Goal: Task Accomplishment & Management: Complete application form

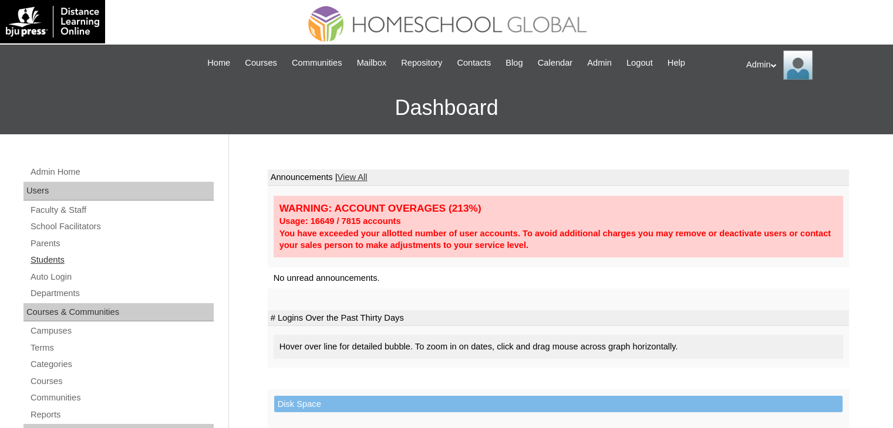
click at [61, 259] on link "Students" at bounding box center [121, 260] width 184 height 15
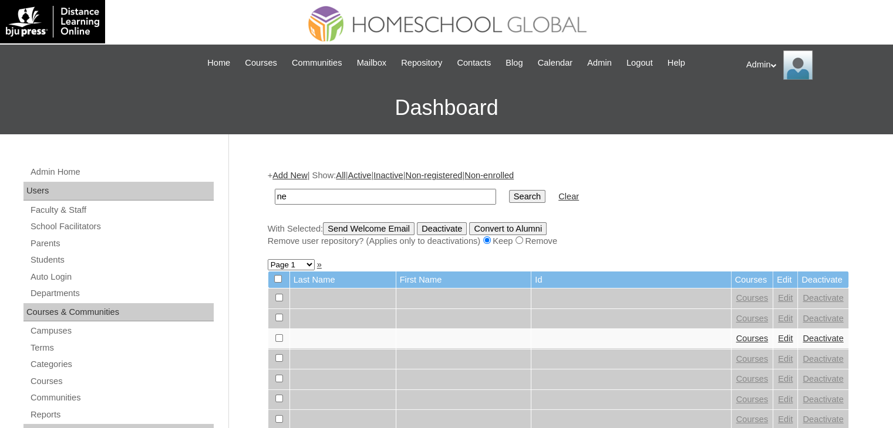
type input "n"
click at [56, 239] on link "Parents" at bounding box center [121, 243] width 184 height 15
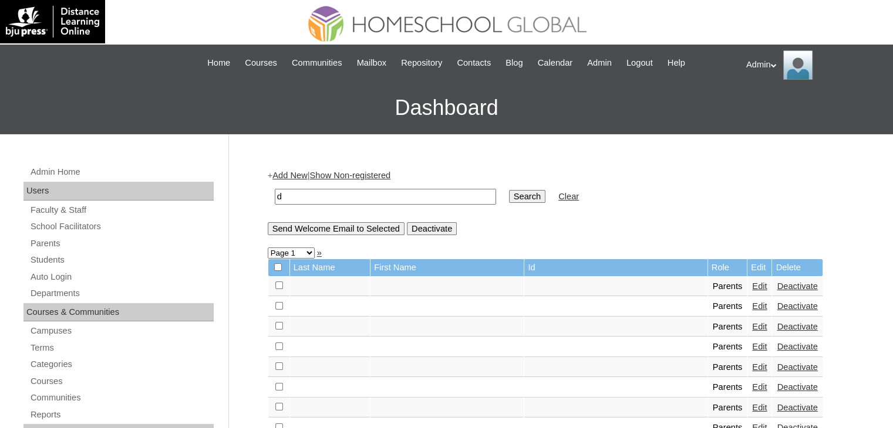
click at [330, 200] on input "d" at bounding box center [385, 197] width 221 height 16
type input "dela cruz"
click at [509, 202] on input "Search" at bounding box center [527, 196] width 36 height 13
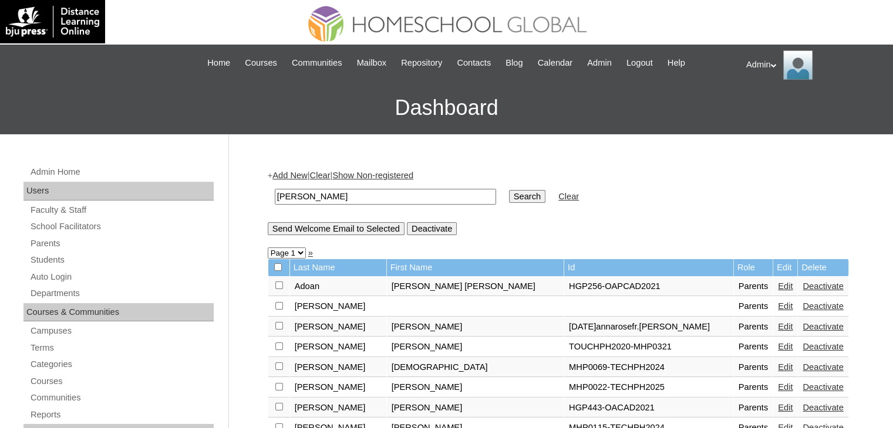
click at [361, 204] on td "dela cruz" at bounding box center [385, 197] width 233 height 28
click at [359, 197] on input "dela cruz" at bounding box center [385, 197] width 221 height 16
type input "d"
type input "sarabosing"
click at [509, 200] on input "Search" at bounding box center [527, 196] width 36 height 13
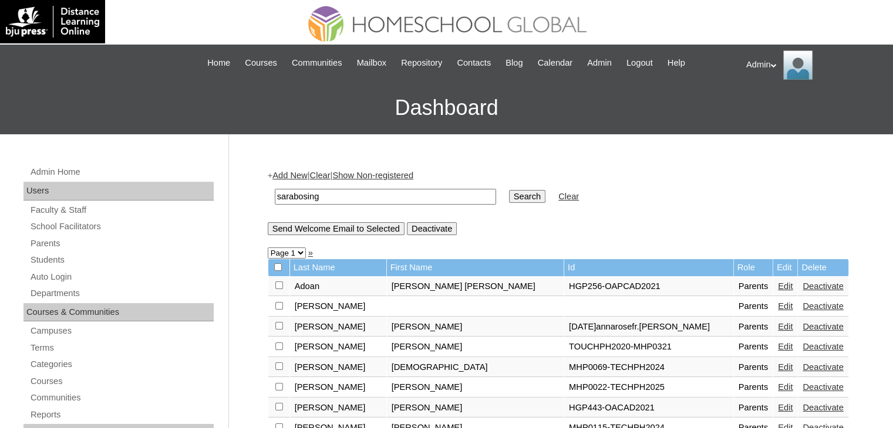
click at [509, 200] on input "Search" at bounding box center [527, 196] width 36 height 13
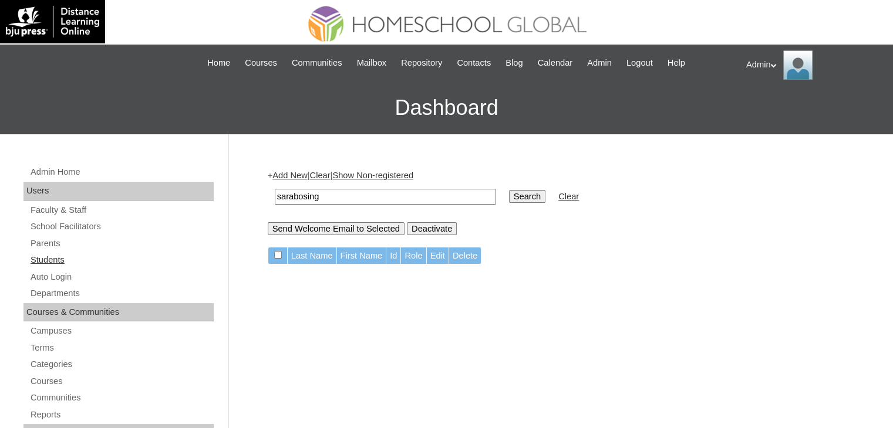
click at [56, 262] on link "Students" at bounding box center [121, 260] width 184 height 15
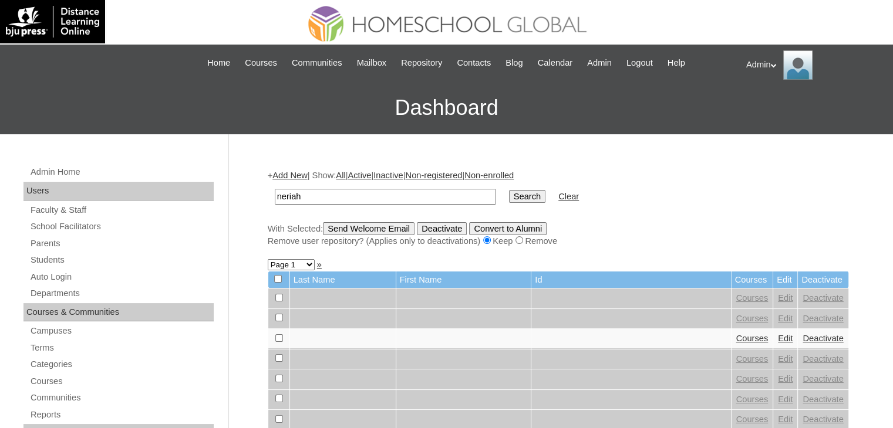
type input "neriah"
click at [503, 202] on td "Search" at bounding box center [527, 197] width 48 height 28
click at [509, 195] on input "Search" at bounding box center [527, 196] width 36 height 13
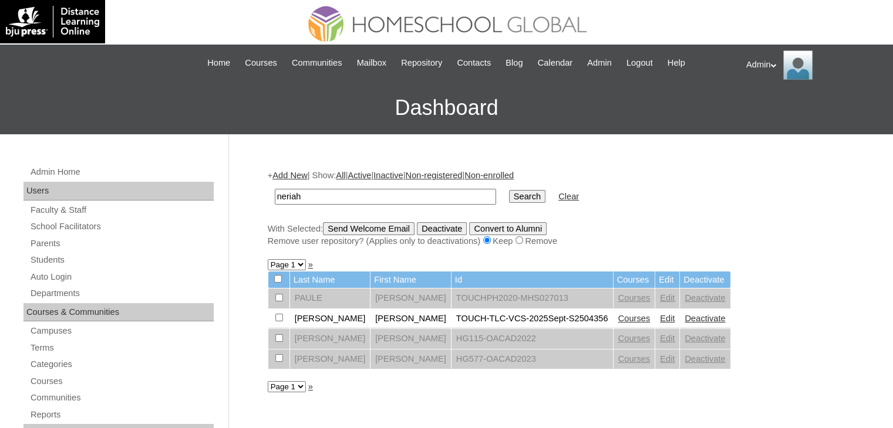
click at [660, 318] on link "Edit" at bounding box center [667, 318] width 15 height 9
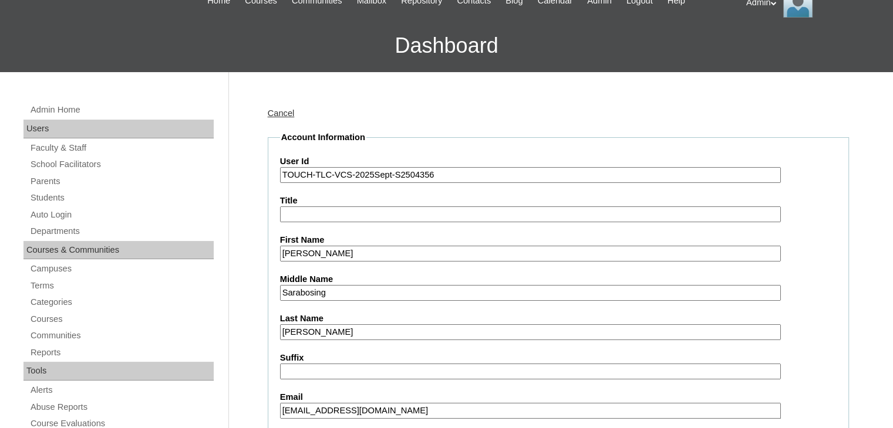
scroll to position [59, 0]
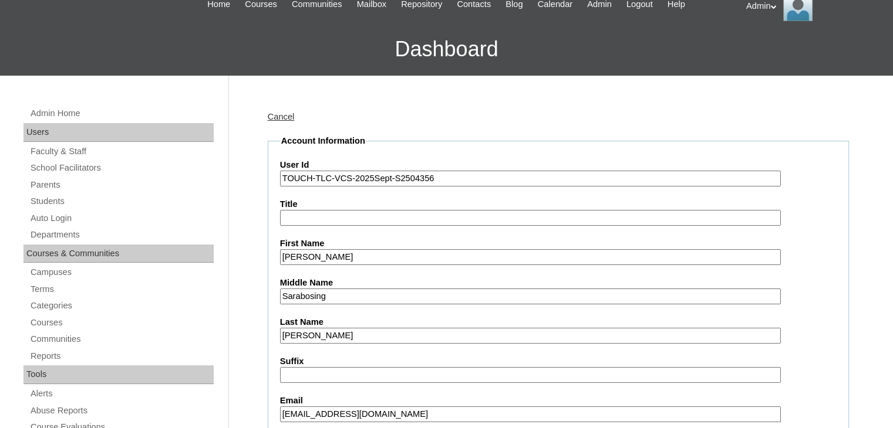
click at [492, 171] on input "TOUCH-TLC-VCS-2025Sept-S2504356" at bounding box center [530, 179] width 501 height 16
click at [52, 184] on link "Parents" at bounding box center [121, 185] width 184 height 15
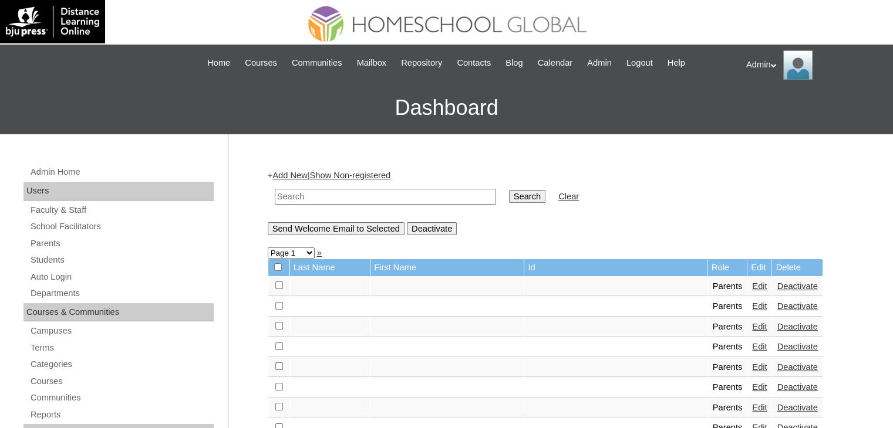
click at [303, 171] on link "Add New" at bounding box center [289, 175] width 35 height 9
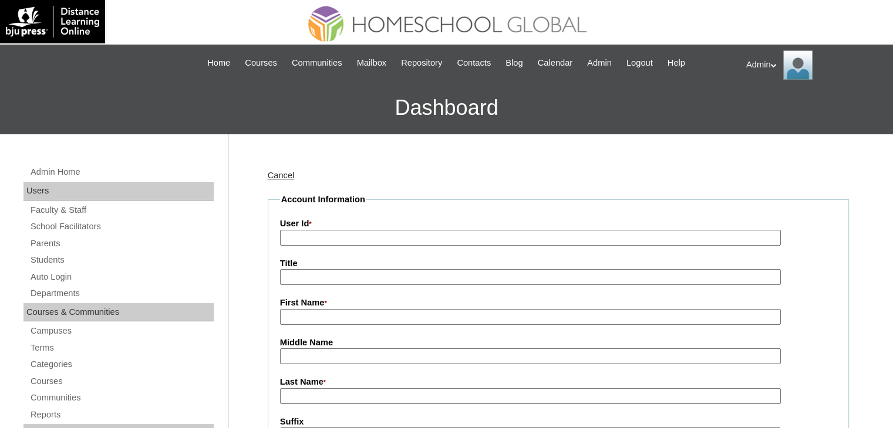
click at [326, 243] on input "User Id *" at bounding box center [530, 238] width 501 height 16
paste input "TOUCH-TLC-VCS-2025Sept-S2504356"
click at [400, 239] on input "TOUCH-TLC-VCS-2025Sept-S2504356" at bounding box center [530, 238] width 501 height 16
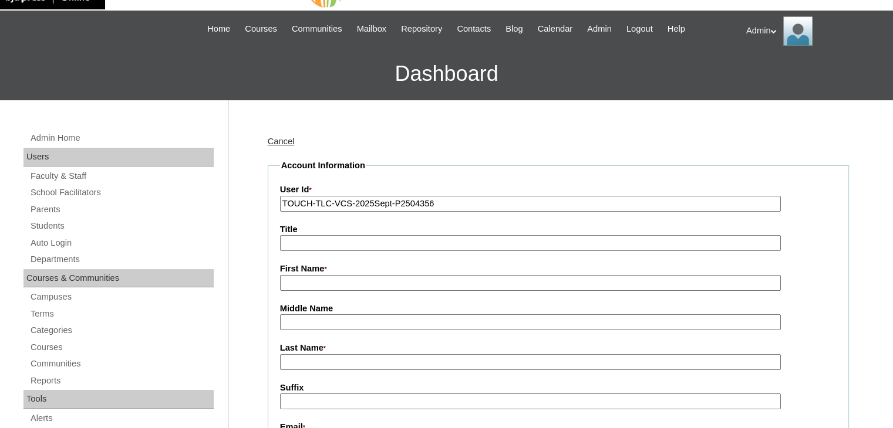
type input "TOUCH-TLC-VCS-2025Sept-P2504356"
click at [378, 283] on input "First Name *" at bounding box center [530, 283] width 501 height 16
paste input "Joyce Tañedo Sarabosing"
drag, startPoint x: 405, startPoint y: 279, endPoint x: 305, endPoint y: 279, distance: 99.8
click at [305, 279] on input "Joyce Tañedo Sarabosing" at bounding box center [530, 283] width 501 height 16
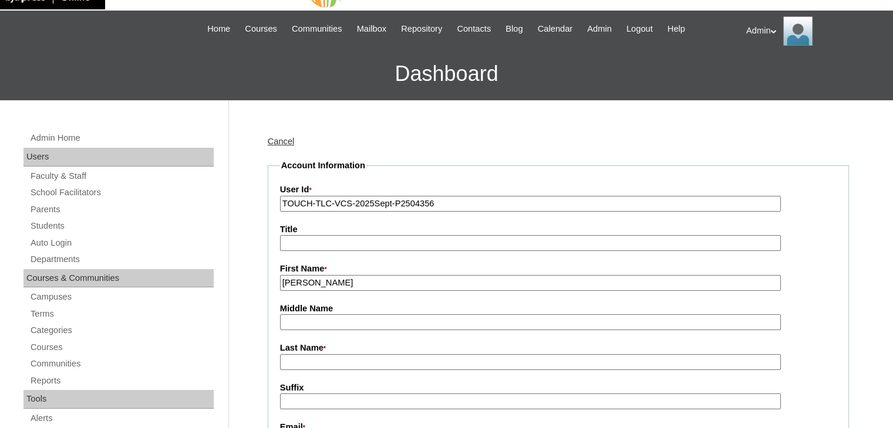
type input "Joyce"
click at [287, 327] on input "Middle Name" at bounding box center [530, 323] width 501 height 16
paste input "Tañedo Sarabosing"
drag, startPoint x: 380, startPoint y: 324, endPoint x: 318, endPoint y: 319, distance: 62.4
click at [318, 319] on input "Tañedo Sarabosing" at bounding box center [530, 323] width 501 height 16
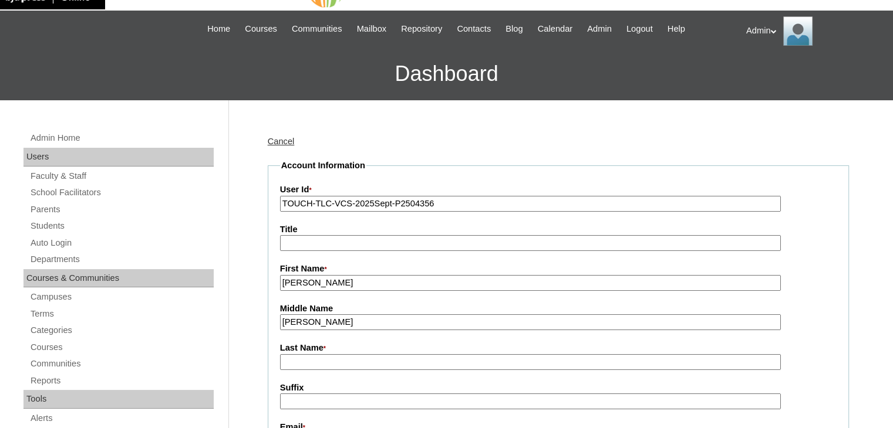
type input "Tañedo"
click at [300, 356] on input "Last Name *" at bounding box center [530, 362] width 501 height 16
paste input "Sarabosing"
type input "Sarabosing"
click at [282, 321] on input "Tañedo" at bounding box center [530, 323] width 501 height 16
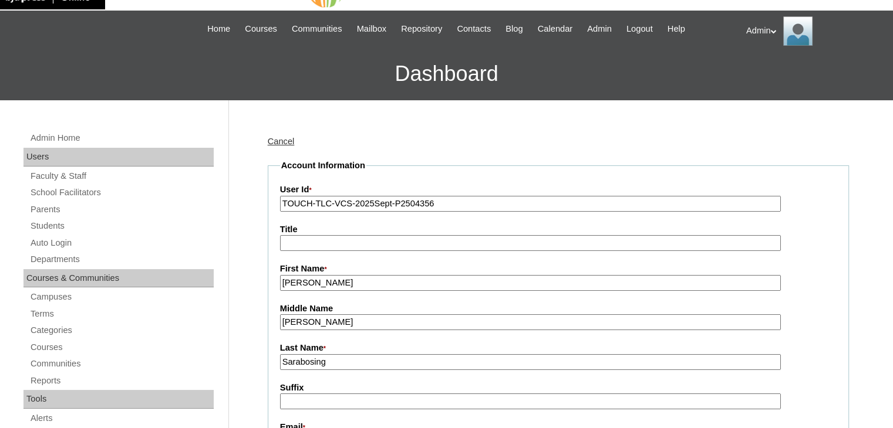
type input "Tañedo"
click at [281, 282] on input "Joyce" at bounding box center [530, 283] width 501 height 16
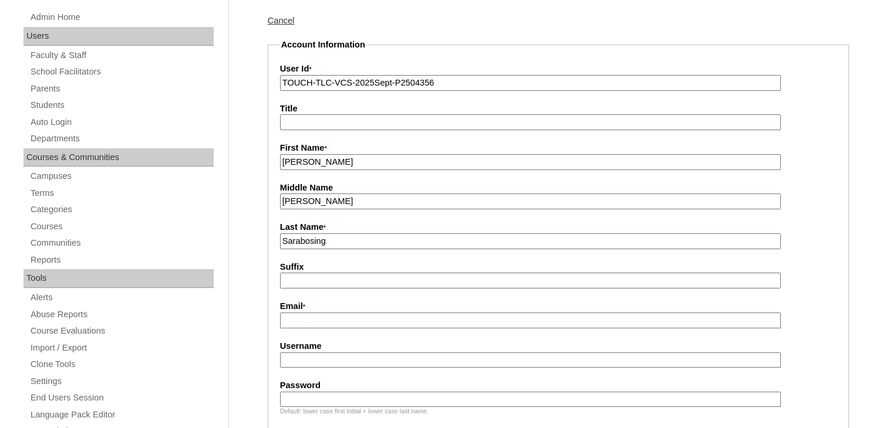
scroll to position [157, 0]
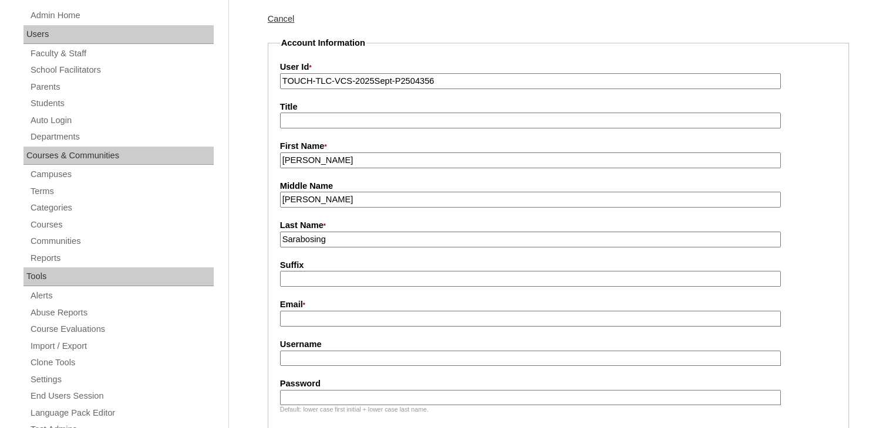
click at [336, 315] on input "Email *" at bounding box center [530, 319] width 501 height 16
paste input "jtsarabosing@gmail.com"
type input "jtsarabosing@gmail.com"
click at [329, 360] on input "Username" at bounding box center [530, 359] width 501 height 16
type input "J"
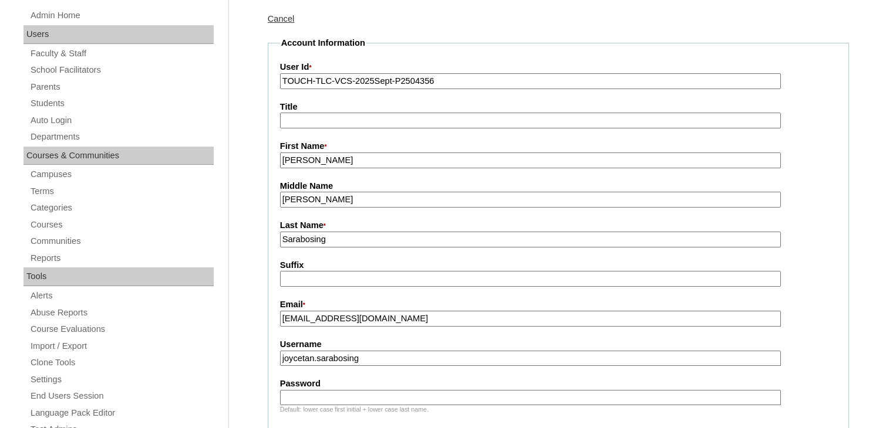
type input "joycetan.sarabosing"
click at [324, 391] on input "Password" at bounding box center [530, 398] width 501 height 16
type input "DLOF2025"
drag, startPoint x: 393, startPoint y: 350, endPoint x: 266, endPoint y: 355, distance: 127.4
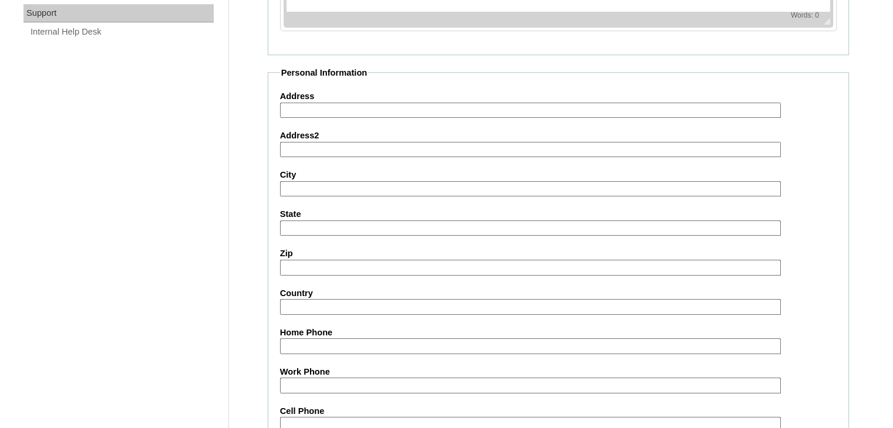
scroll to position [1146, 0]
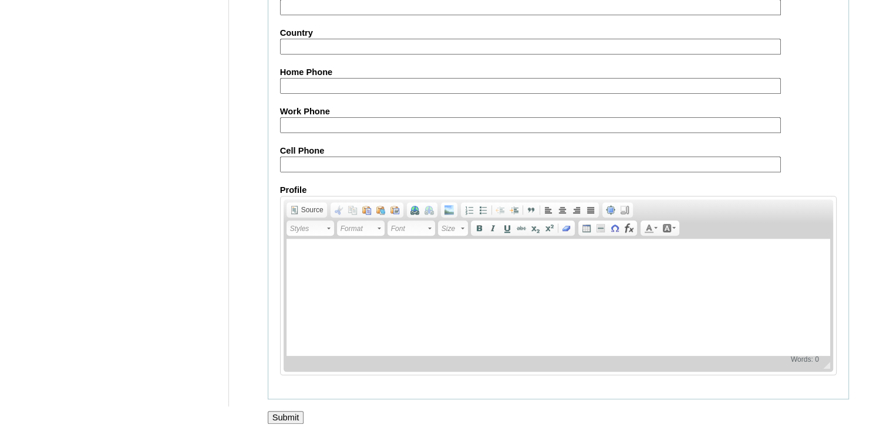
click at [287, 411] on input "Submit" at bounding box center [286, 417] width 36 height 13
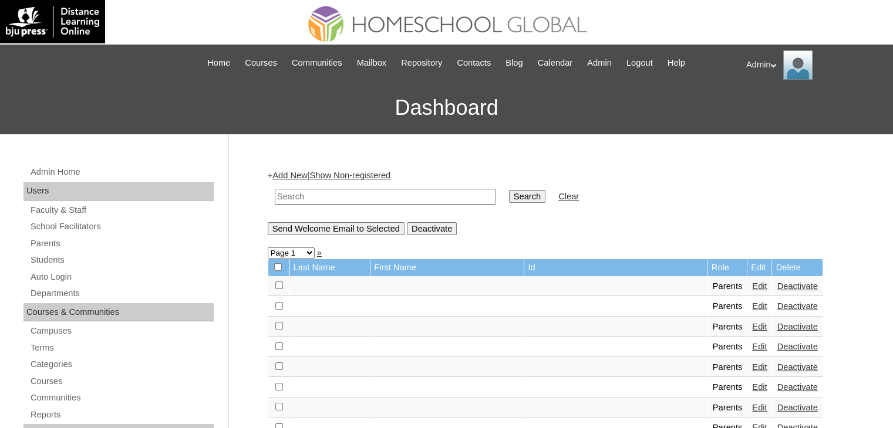
click at [369, 189] on input "text" at bounding box center [385, 197] width 221 height 16
type input "[PERSON_NAME]"
click at [509, 190] on input "Search" at bounding box center [527, 196] width 36 height 13
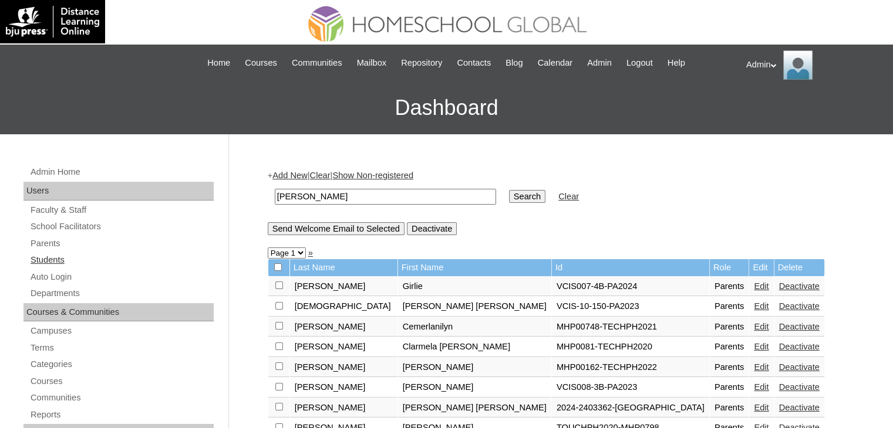
click at [59, 258] on link "Students" at bounding box center [121, 260] width 184 height 15
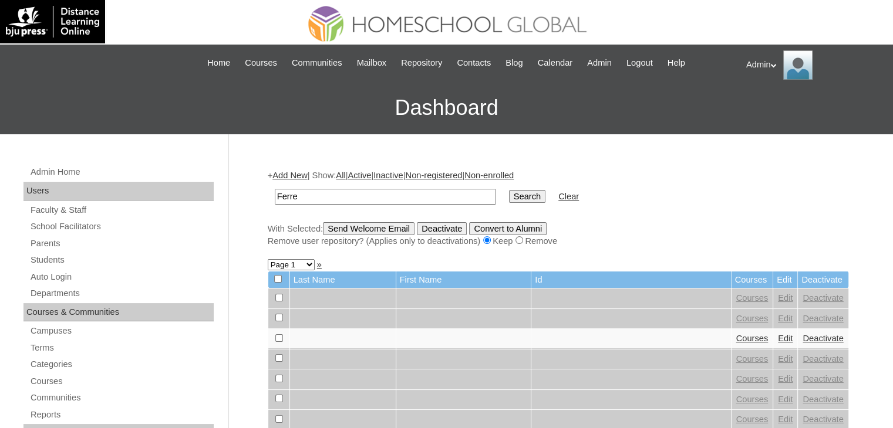
type input "[PERSON_NAME]"
click at [509, 195] on input "Search" at bounding box center [527, 196] width 36 height 13
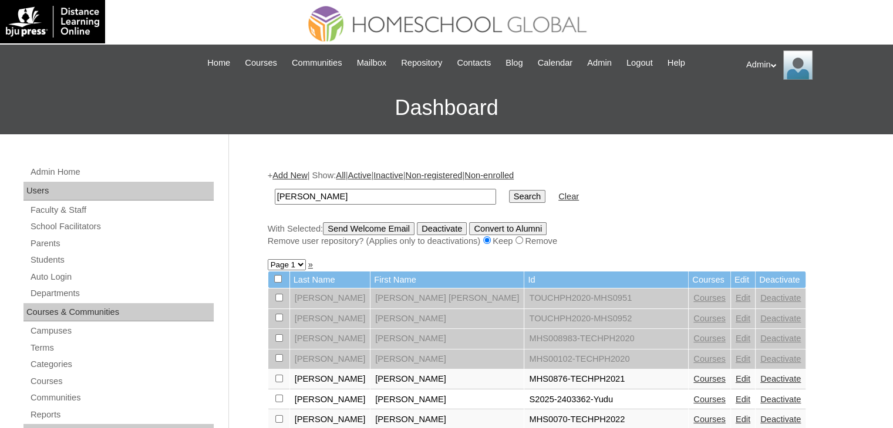
scroll to position [96, 0]
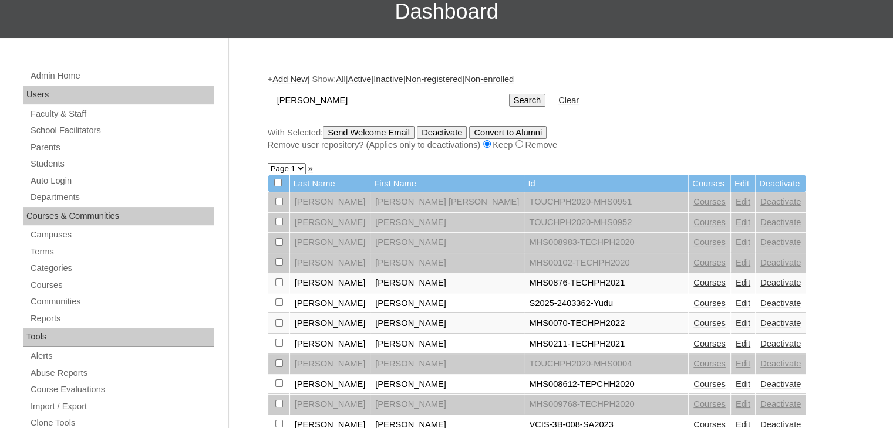
click at [693, 302] on link "Courses" at bounding box center [709, 303] width 32 height 9
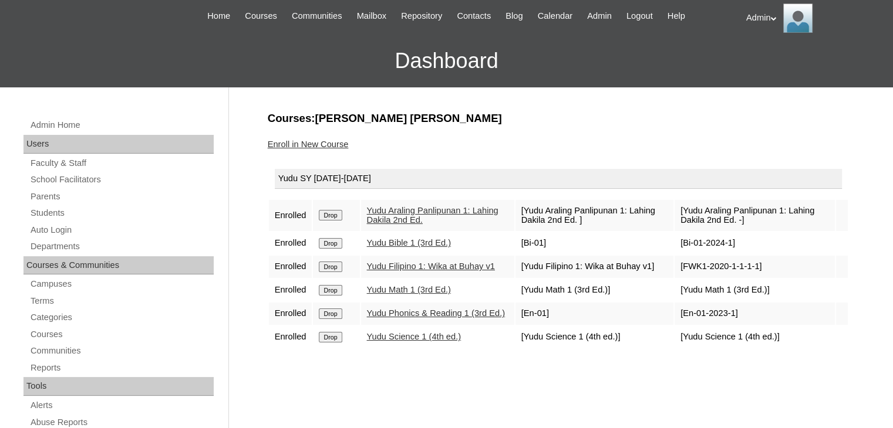
scroll to position [37, 0]
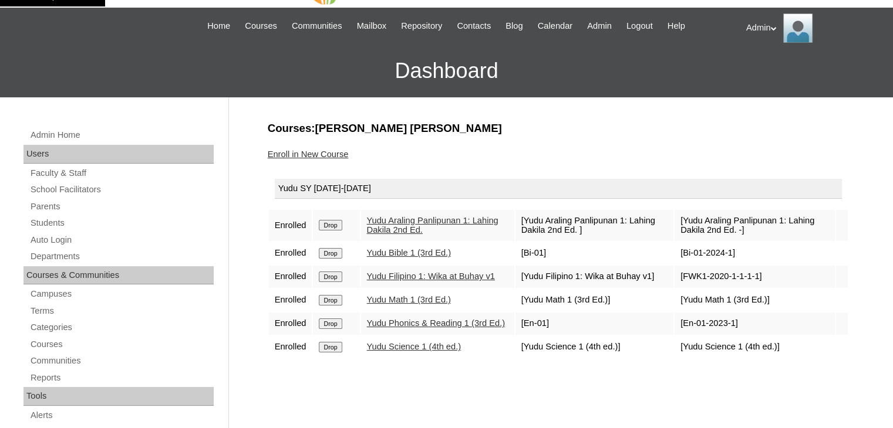
click at [313, 156] on link "Enroll in New Course" at bounding box center [308, 154] width 81 height 9
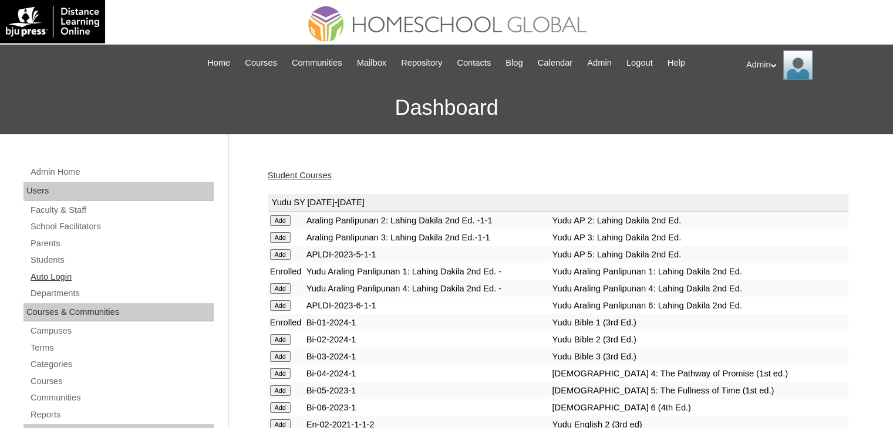
click at [47, 276] on link "Auto Login" at bounding box center [121, 277] width 184 height 15
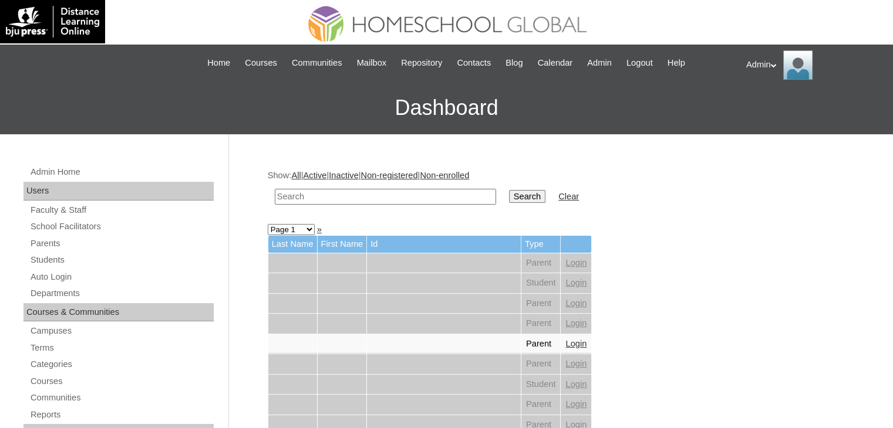
drag, startPoint x: 0, startPoint y: 0, endPoint x: 326, endPoint y: 196, distance: 380.1
click at [326, 196] on input "text" at bounding box center [385, 197] width 221 height 16
type input "[PERSON_NAME]"
click at [509, 191] on input "Search" at bounding box center [527, 196] width 36 height 13
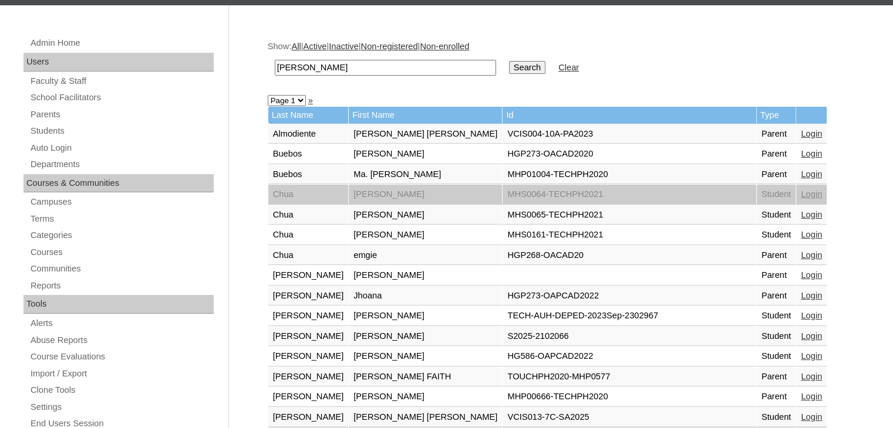
scroll to position [130, 0]
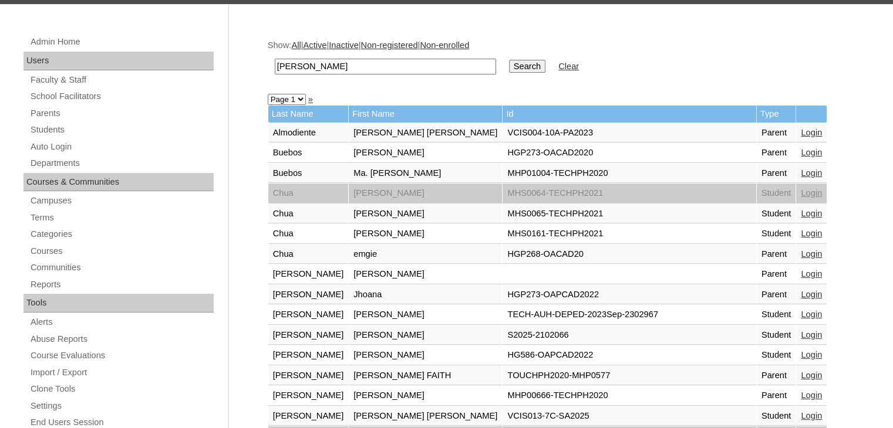
click at [800, 332] on link "Login" at bounding box center [810, 334] width 21 height 9
